Goal: Find specific page/section: Find specific page/section

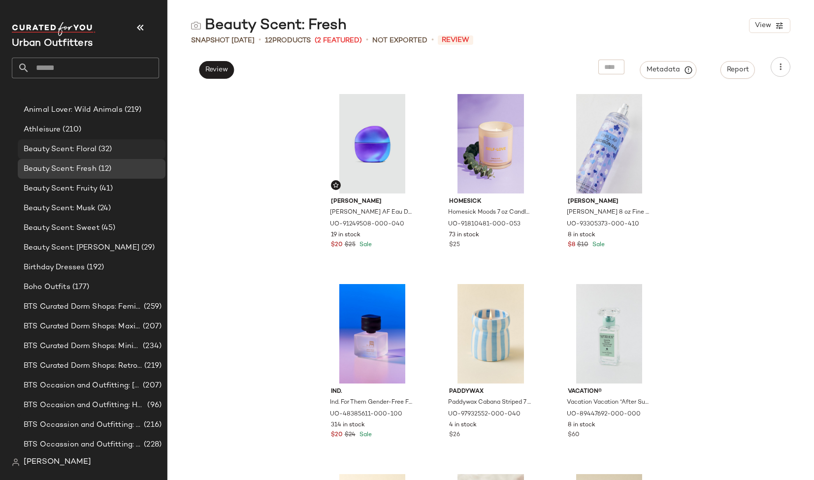
click at [78, 147] on span "Beauty Scent: Floral" at bounding box center [60, 149] width 73 height 11
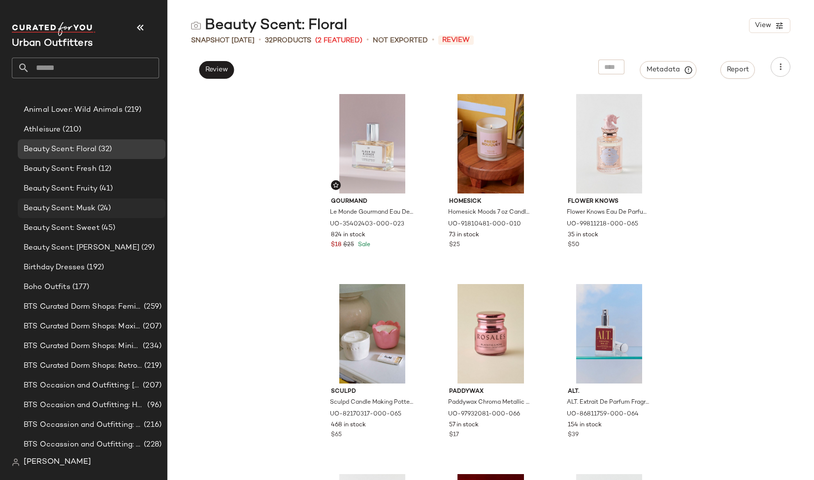
click at [100, 206] on span "(24)" at bounding box center [103, 208] width 16 height 11
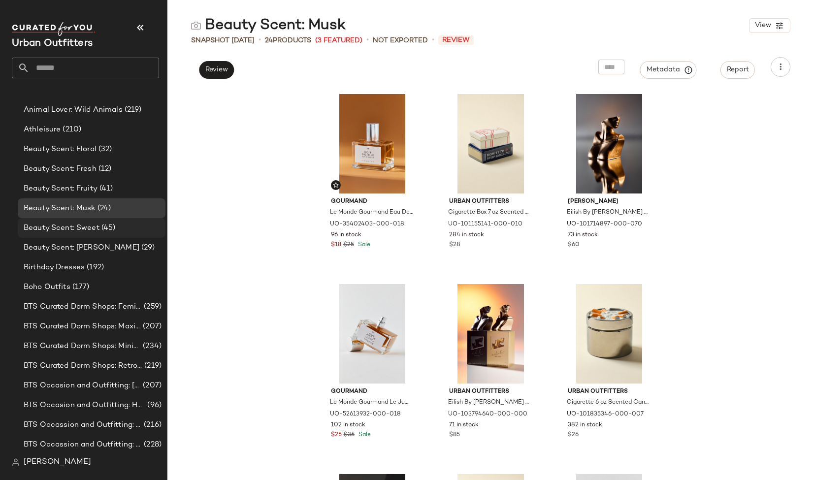
click at [86, 225] on span "Beauty Scent: Sweet" at bounding box center [62, 227] width 76 height 11
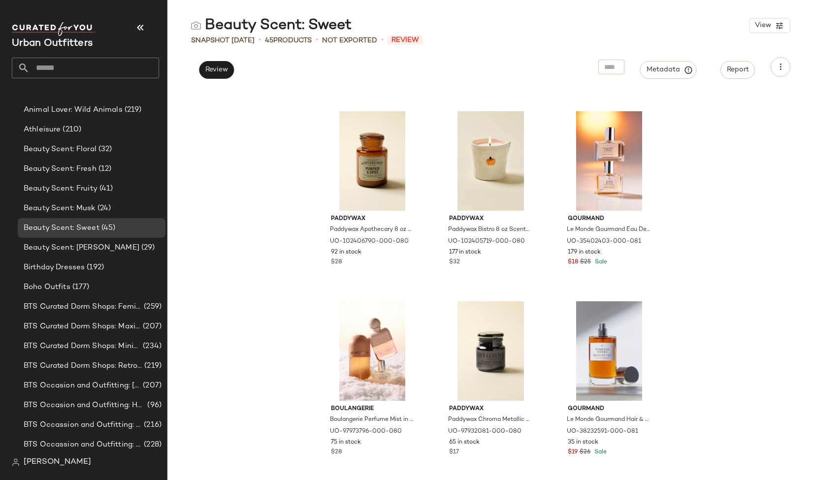
scroll to position [2460, 0]
click at [99, 250] on span "Beauty Scent: [PERSON_NAME]" at bounding box center [82, 247] width 116 height 11
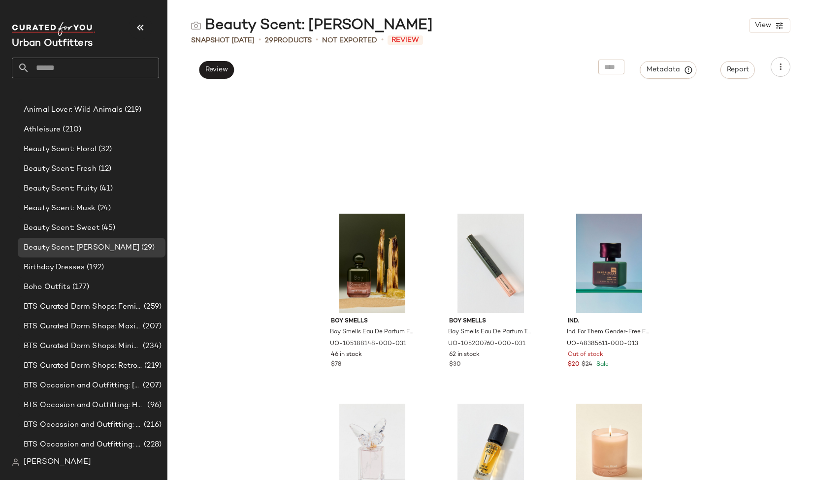
scroll to position [239, 0]
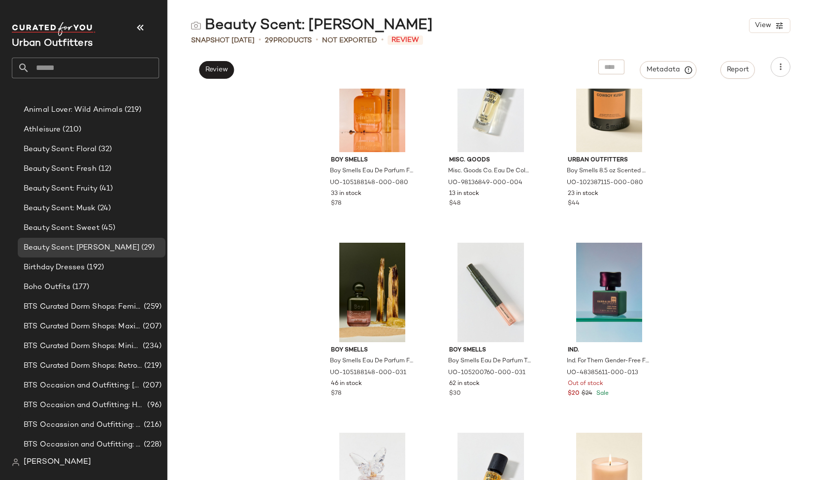
click at [83, 64] on input "text" at bounding box center [94, 68] width 129 height 21
type input "*"
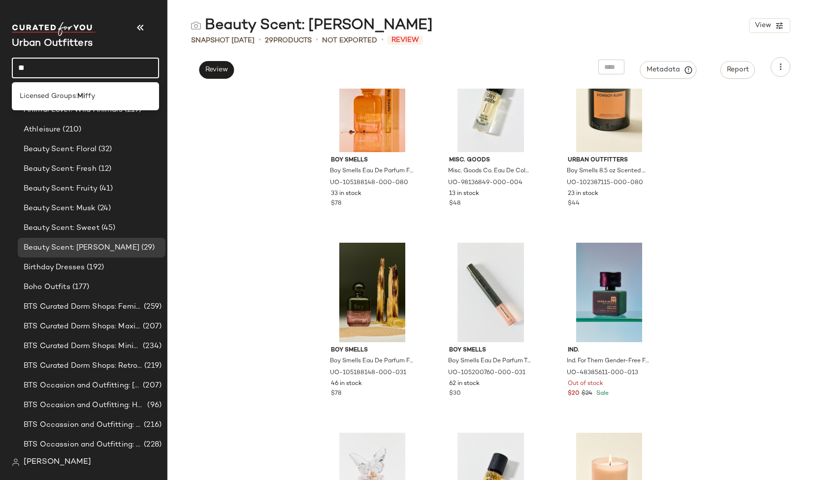
type input "*"
type input "*****"
drag, startPoint x: 86, startPoint y: 68, endPoint x: 99, endPoint y: 97, distance: 32.1
click at [99, 97] on span "Licensed Groups: Monchichi" at bounding box center [67, 96] width 94 height 10
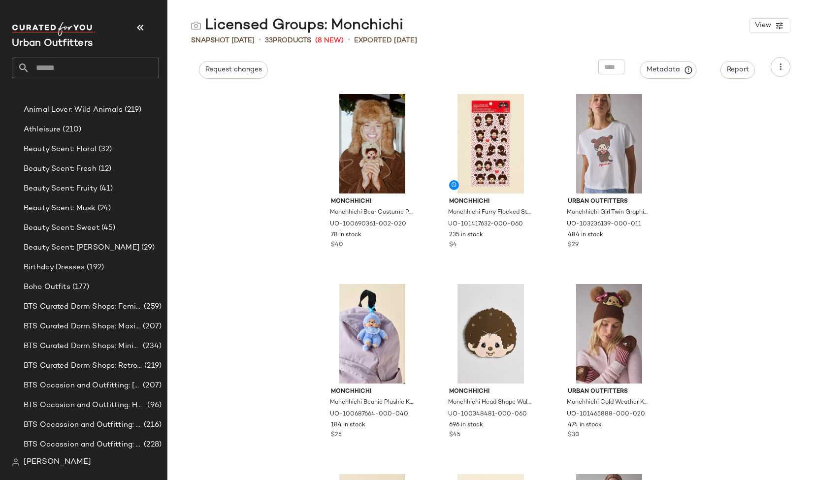
click at [95, 63] on input "text" at bounding box center [94, 68] width 129 height 21
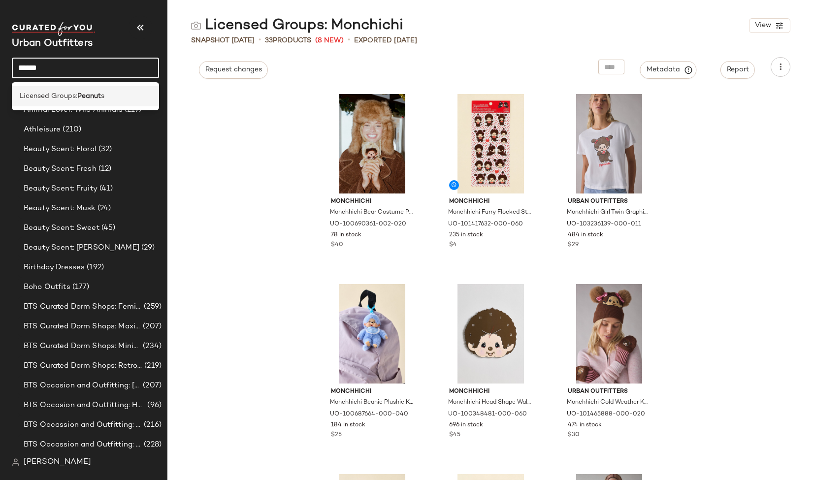
type input "******"
click at [112, 94] on div "Licensed Groups: Peanut s" at bounding box center [85, 96] width 131 height 10
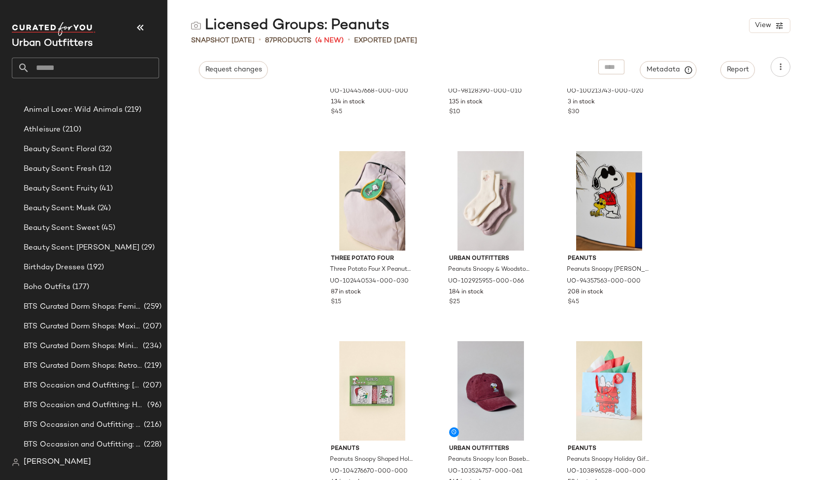
scroll to position [132, 0]
